Goal: Connect with others: Connect with other users

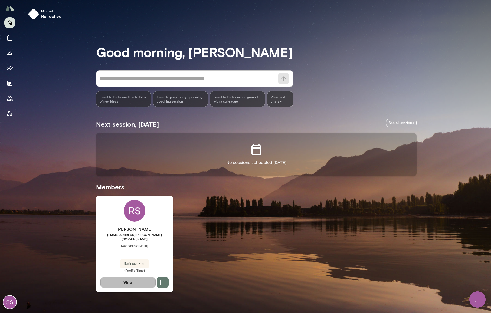
click at [129, 279] on button "View" at bounding box center [127, 282] width 55 height 11
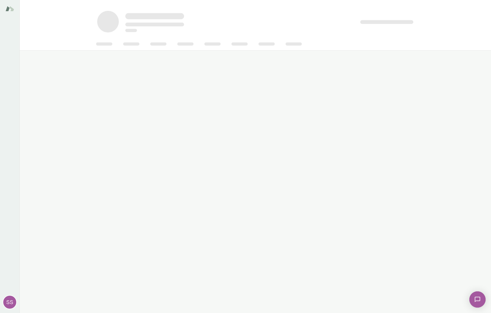
click at [481, 298] on img at bounding box center [477, 299] width 22 height 22
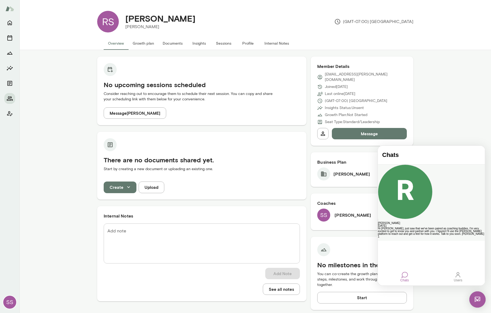
click at [448, 227] on div "Hi [PERSON_NAME], just saw that we've been paired as coaching buddies. I'm very…" at bounding box center [431, 231] width 107 height 8
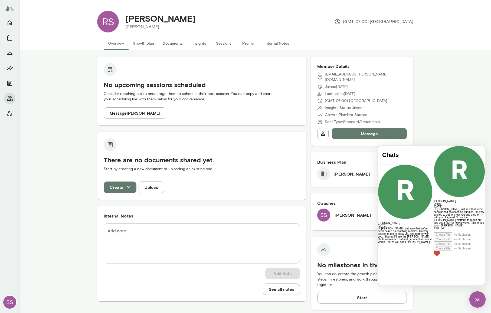
click at [433, 256] on div at bounding box center [458, 244] width 51 height 24
click at [433, 232] on div at bounding box center [458, 231] width 51 height 3
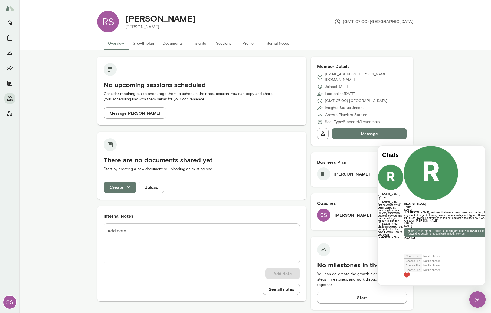
scroll to position [44, 0]
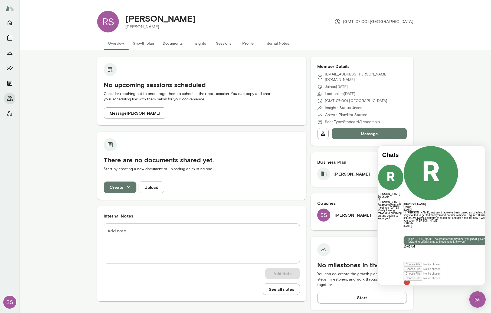
click at [416, 242] on div "Hi [PERSON_NAME], so great to virtually meet you [DATE]! Really looking forward…" at bounding box center [452, 237] width 98 height 21
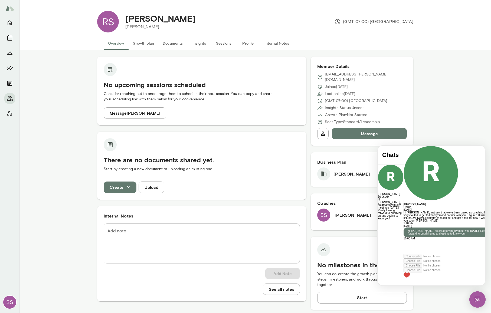
scroll to position [1, 0]
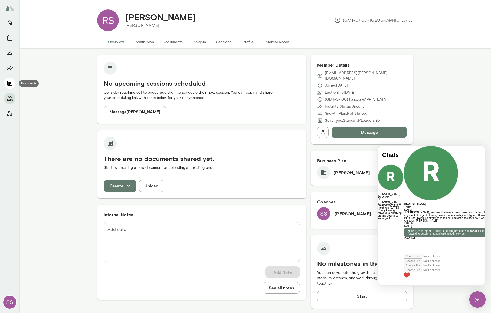
click at [9, 80] on icon "Documents" at bounding box center [9, 83] width 6 height 6
